Goal: Task Accomplishment & Management: Manage account settings

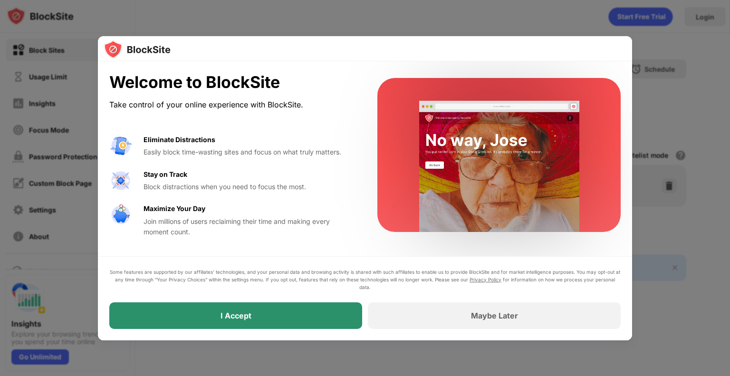
click at [304, 322] on div "I Accept" at bounding box center [235, 315] width 253 height 27
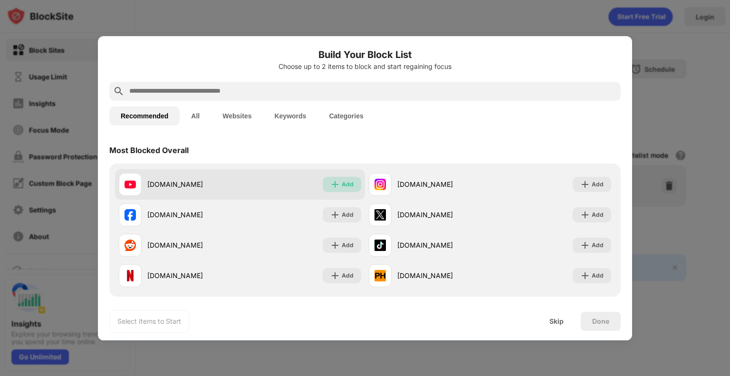
click at [332, 183] on img at bounding box center [335, 185] width 10 height 10
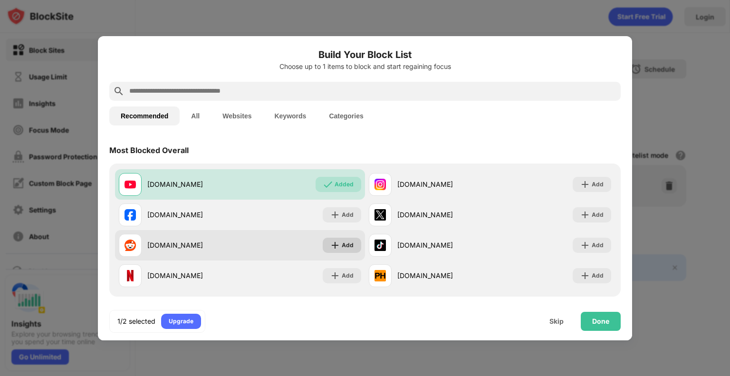
click at [342, 243] on div "Add" at bounding box center [348, 245] width 12 height 10
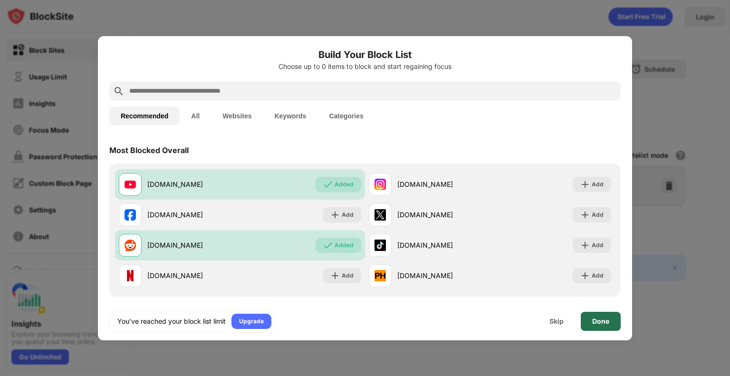
click at [586, 323] on div "Done" at bounding box center [601, 321] width 40 height 19
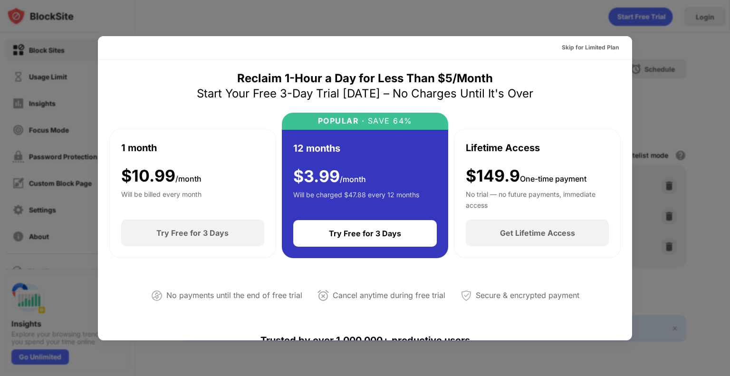
click at [672, 64] on div at bounding box center [365, 188] width 730 height 376
click at [608, 42] on div "Skip for Limited Plan" at bounding box center [590, 47] width 72 height 15
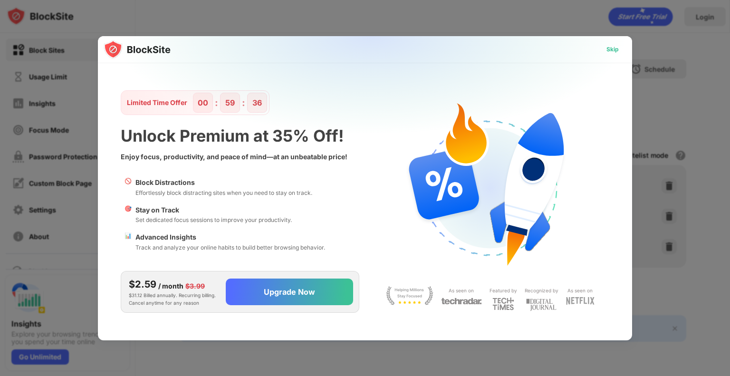
click at [613, 55] on div "Skip" at bounding box center [613, 49] width 28 height 15
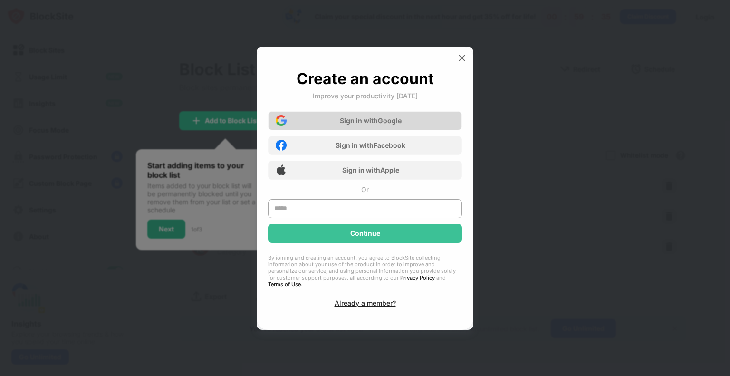
click at [417, 122] on div "Sign in with Google" at bounding box center [365, 120] width 194 height 19
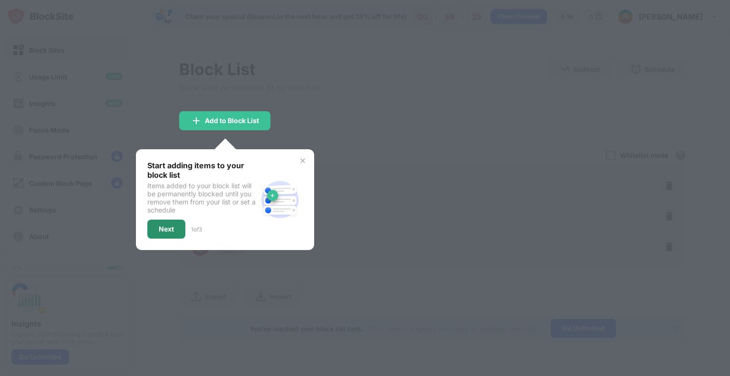
click at [164, 232] on div "Next" at bounding box center [166, 229] width 38 height 19
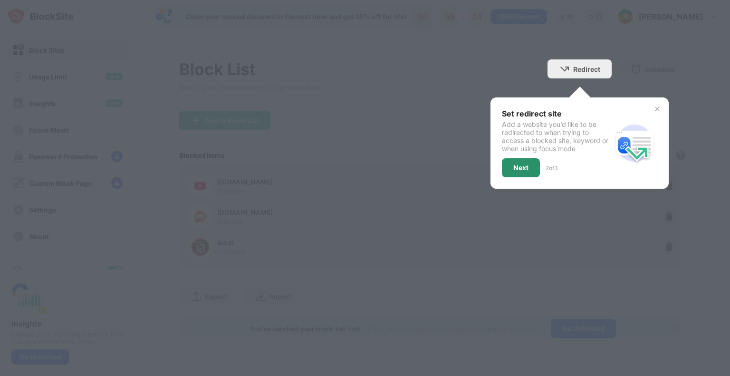
click at [506, 172] on div "Next" at bounding box center [521, 167] width 38 height 19
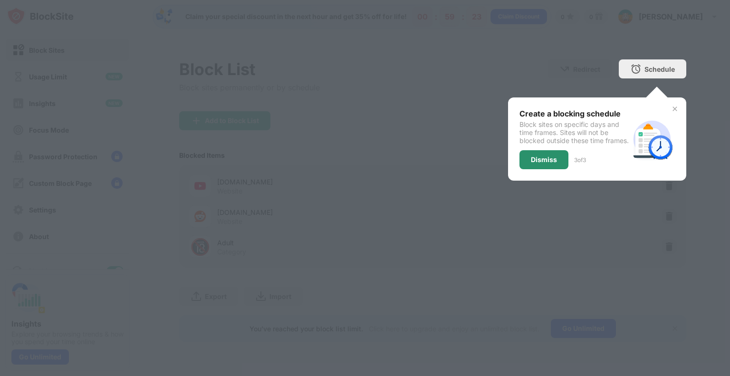
click at [554, 163] on div "Dismiss" at bounding box center [544, 160] width 26 height 8
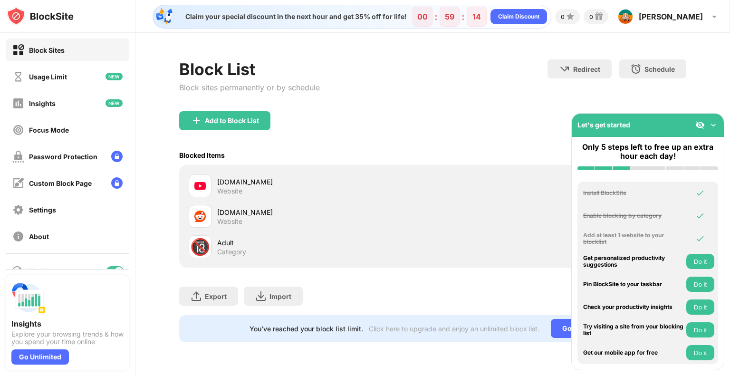
click at [699, 258] on button "Do it" at bounding box center [700, 261] width 28 height 15
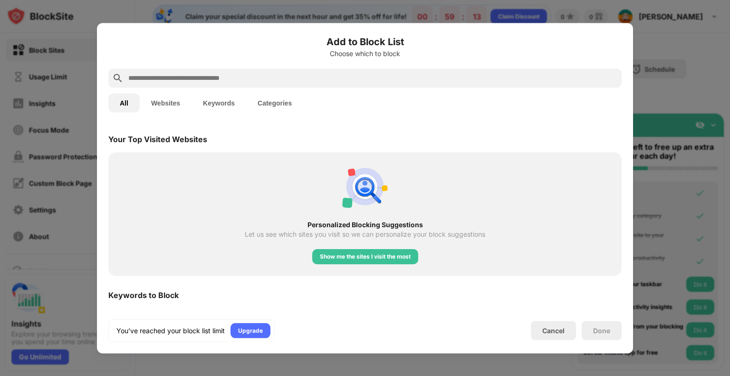
scroll to position [331, 0]
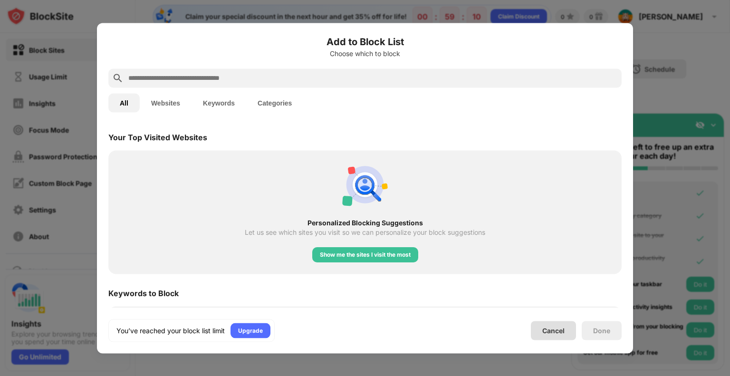
click at [548, 327] on div "Cancel" at bounding box center [553, 331] width 22 height 8
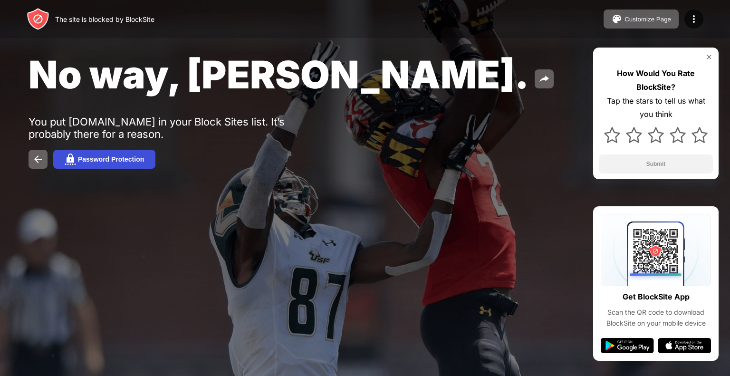
click at [107, 167] on button "Password Protection" at bounding box center [104, 159] width 102 height 19
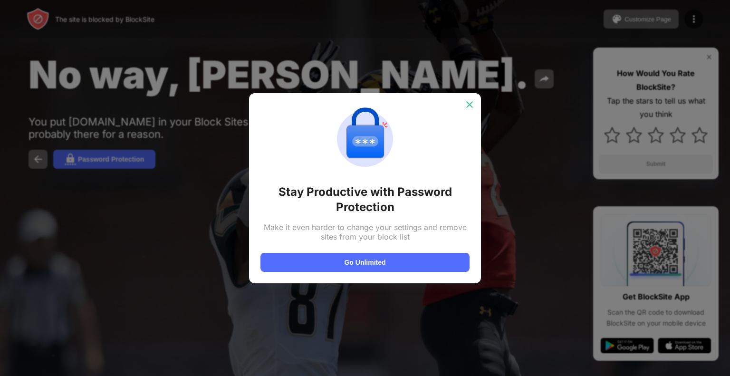
click at [469, 108] on img at bounding box center [470, 105] width 10 height 10
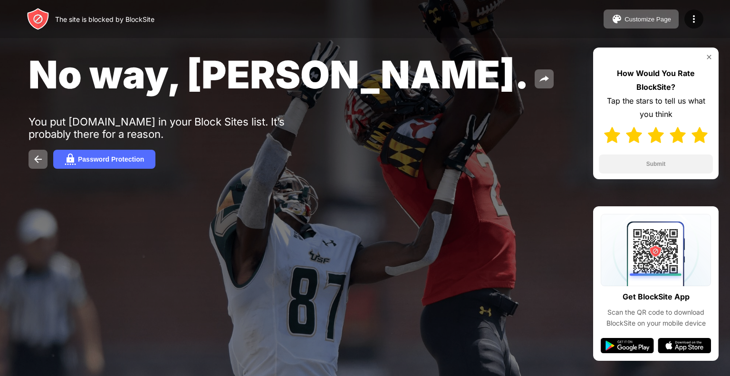
click at [697, 138] on img at bounding box center [700, 135] width 16 height 16
click at [696, 159] on button "Submit" at bounding box center [656, 163] width 114 height 19
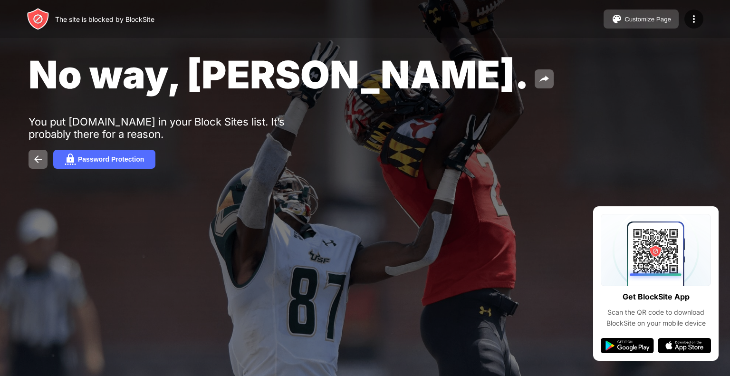
click at [648, 16] on div "Customize Page" at bounding box center [648, 19] width 47 height 7
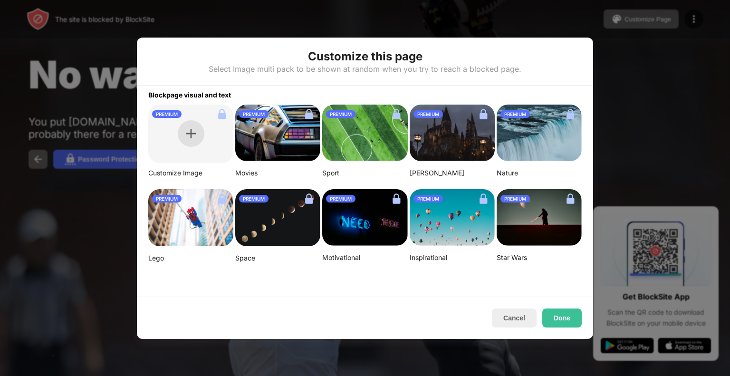
click at [192, 138] on div at bounding box center [191, 133] width 27 height 27
click at [548, 319] on button "Done" at bounding box center [561, 317] width 39 height 19
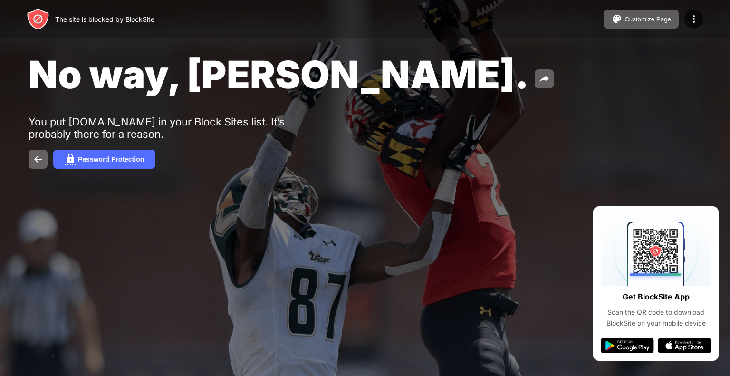
click at [394, 312] on div at bounding box center [365, 188] width 730 height 376
click at [694, 19] on img at bounding box center [693, 18] width 11 height 11
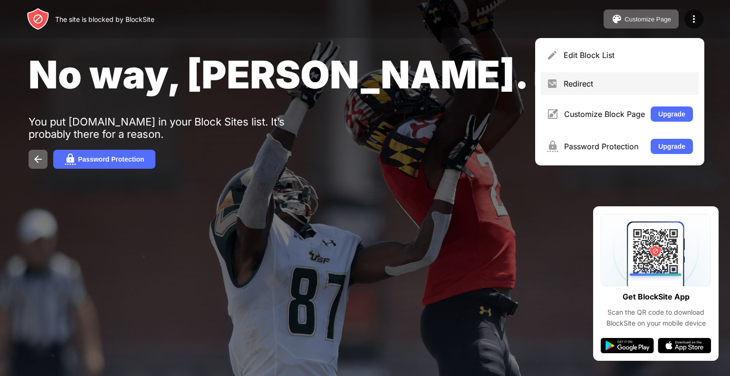
click at [646, 76] on div "Redirect" at bounding box center [620, 83] width 158 height 23
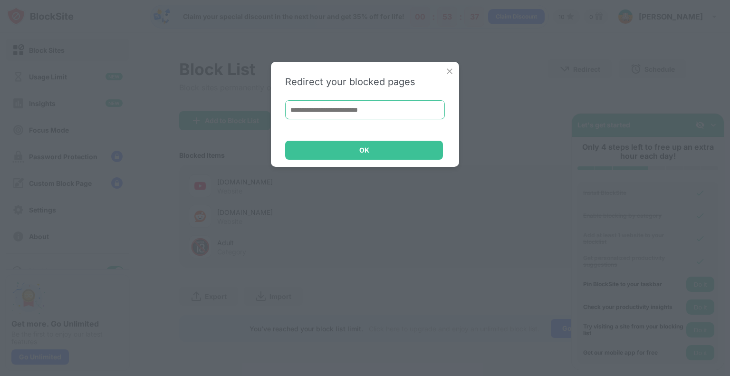
click at [379, 106] on input at bounding box center [365, 109] width 160 height 19
click at [449, 72] on img at bounding box center [450, 72] width 10 height 10
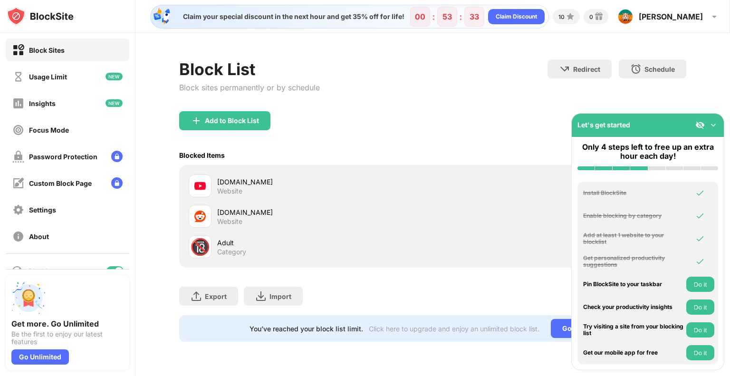
click at [713, 125] on img at bounding box center [714, 125] width 10 height 10
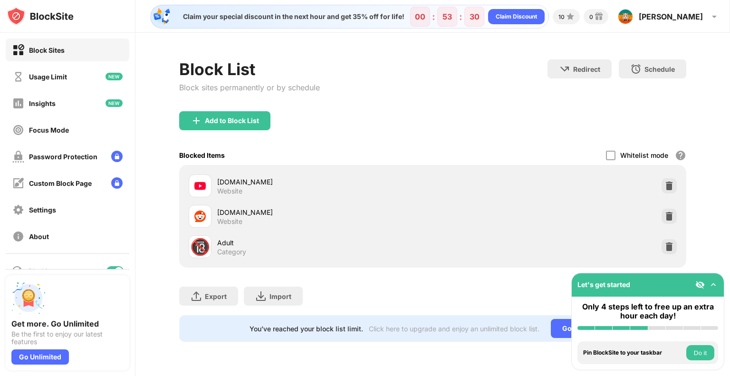
click at [612, 159] on div "Whitelist mode Block all websites except for those in your whitelist. Whitelist…" at bounding box center [646, 154] width 80 height 19
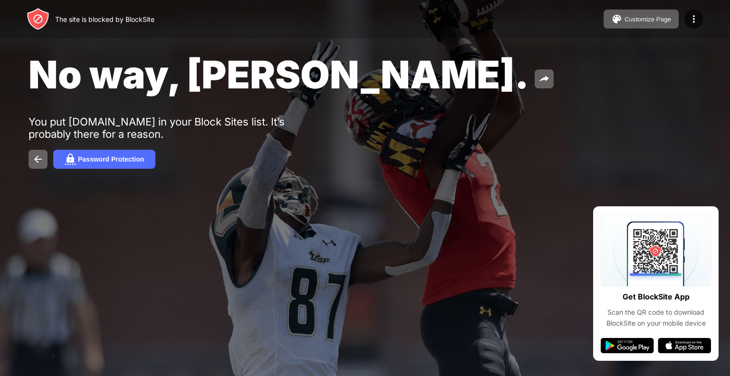
click at [152, 30] on div "The site is blocked by BlockSite Customize Page Edit Block List Redirect Custom…" at bounding box center [365, 19] width 730 height 38
click at [125, 22] on div "The site is blocked by BlockSite" at bounding box center [104, 19] width 99 height 8
click at [538, 73] on img at bounding box center [543, 78] width 11 height 11
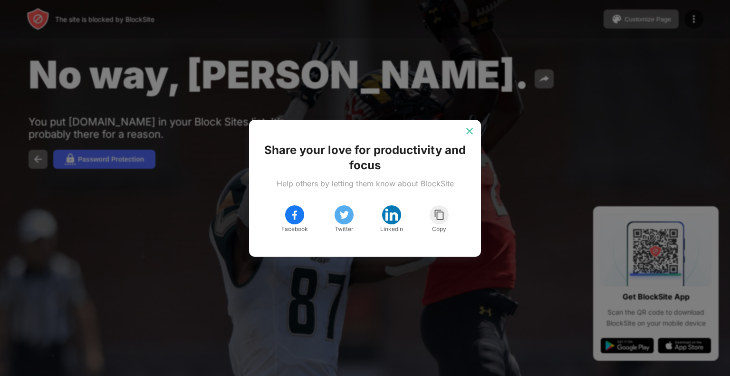
click at [465, 136] on div at bounding box center [469, 131] width 15 height 15
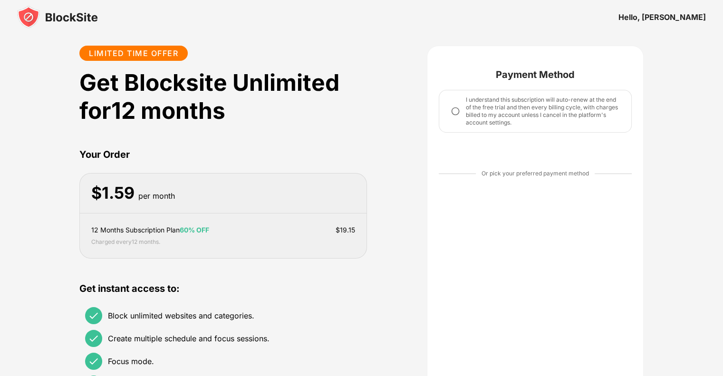
click at [341, 215] on div "12 Months Subscription Plan 60% OFF $ 19.15 Charged every 12 months ." at bounding box center [223, 235] width 287 height 45
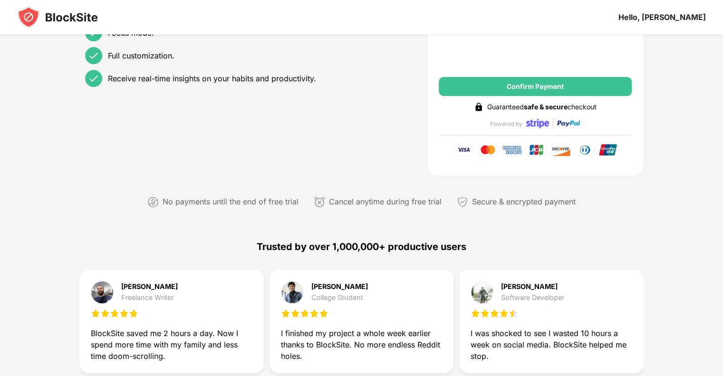
scroll to position [273, 0]
